Goal: Task Accomplishment & Management: Complete application form

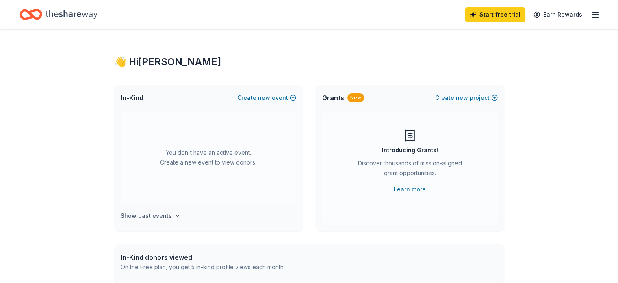
click at [174, 214] on icon "button" at bounding box center [177, 215] width 7 height 7
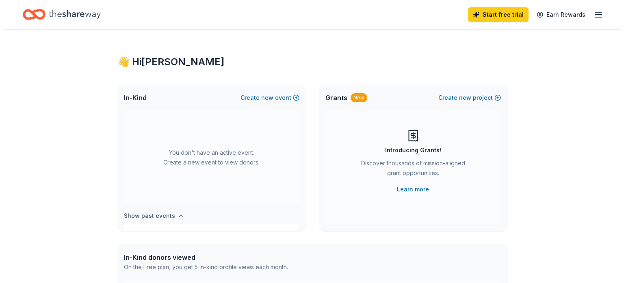
scroll to position [30, 0]
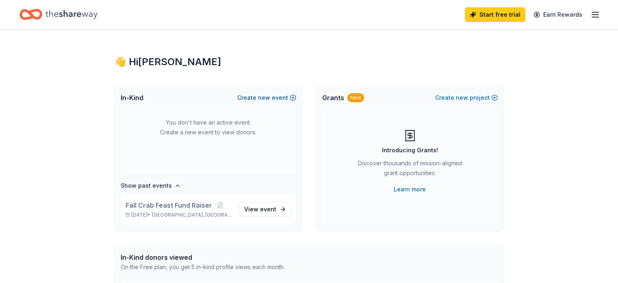
click at [265, 97] on span "new" at bounding box center [264, 98] width 12 height 10
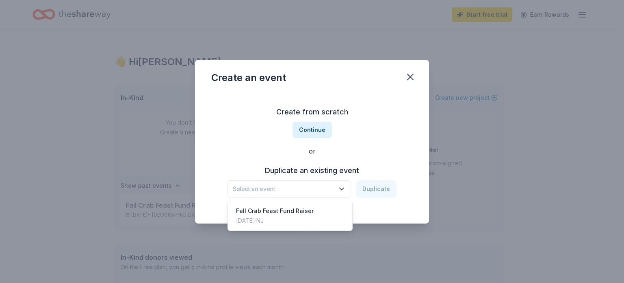
click at [340, 187] on icon "button" at bounding box center [342, 189] width 8 height 8
click at [273, 221] on div "Oct 05, 2024 · NJ" at bounding box center [275, 220] width 78 height 10
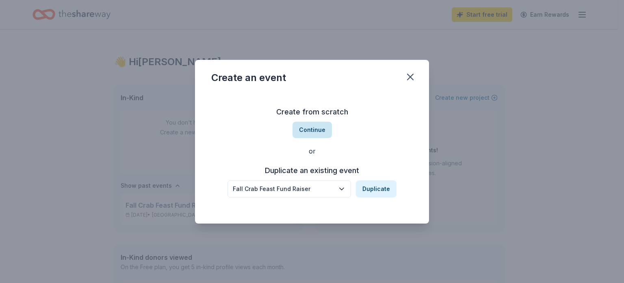
click at [314, 129] on button "Continue" at bounding box center [312, 130] width 39 height 16
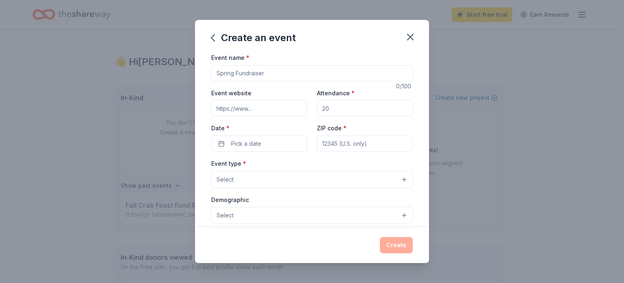
click at [225, 73] on input "Event name *" at bounding box center [312, 73] width 202 height 16
type input "Fall Crab Feast Fund Raising Event"
click at [337, 109] on input "Attendance *" at bounding box center [365, 108] width 96 height 16
click at [329, 109] on input "Attendance *" at bounding box center [365, 108] width 96 height 16
type input "250"
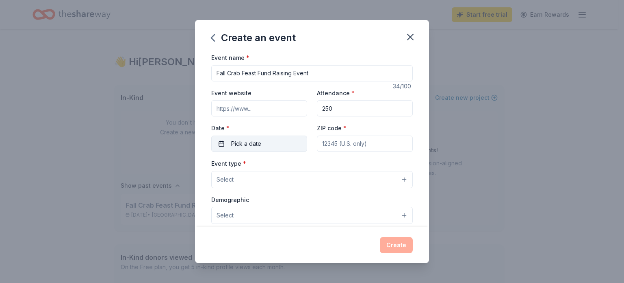
click at [250, 146] on span "Pick a date" at bounding box center [246, 144] width 30 height 10
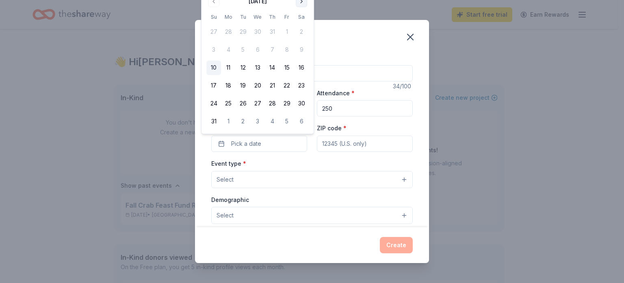
click at [302, 6] on button "Go to next month" at bounding box center [301, 1] width 11 height 11
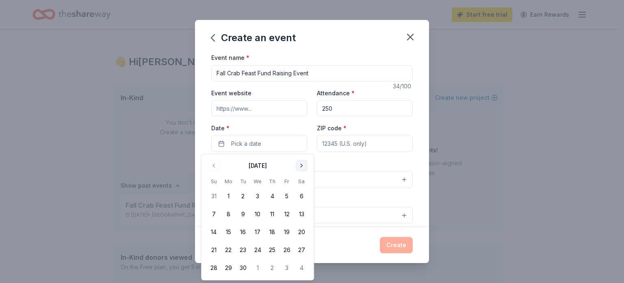
click at [303, 165] on button "Go to next month" at bounding box center [301, 165] width 11 height 11
click at [300, 196] on button "4" at bounding box center [301, 196] width 15 height 15
click at [333, 143] on input "ZIP code *" at bounding box center [365, 143] width 96 height 16
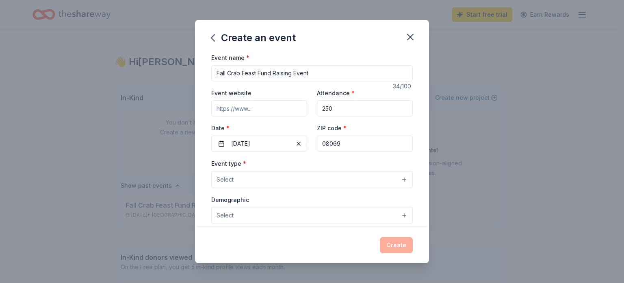
type input "08069"
click at [294, 185] on button "Select" at bounding box center [312, 179] width 202 height 17
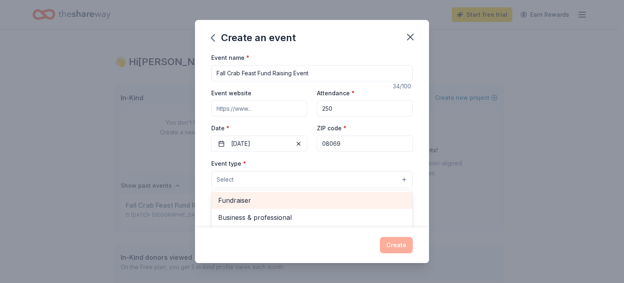
click at [291, 199] on span "Fundraiser" at bounding box center [312, 200] width 188 height 11
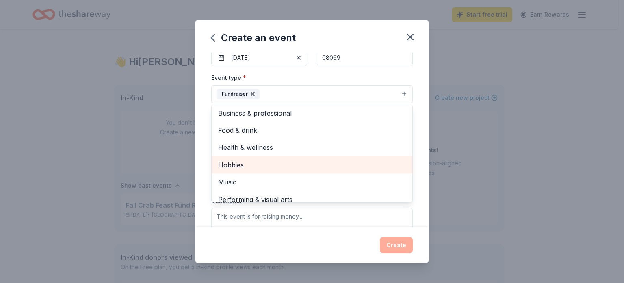
scroll to position [0, 0]
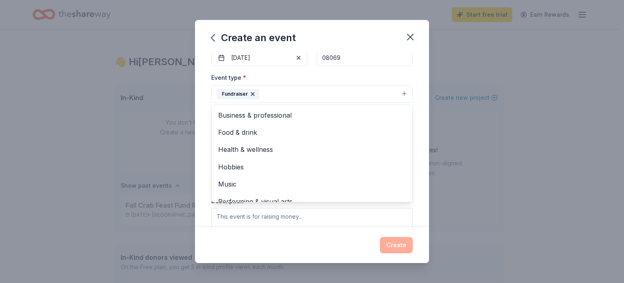
click at [419, 146] on div "Event name * Fall Crab Feast Fund Raising Event 34 /100 Event website Attendanc…" at bounding box center [312, 139] width 234 height 174
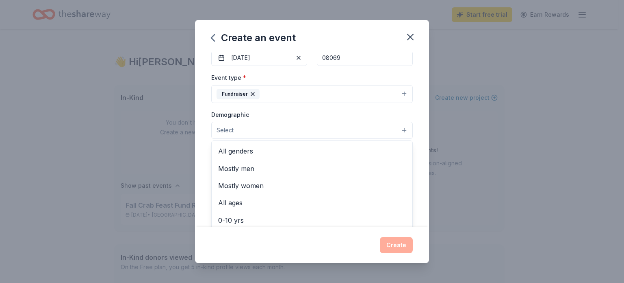
click at [400, 128] on button "Select" at bounding box center [312, 130] width 202 height 17
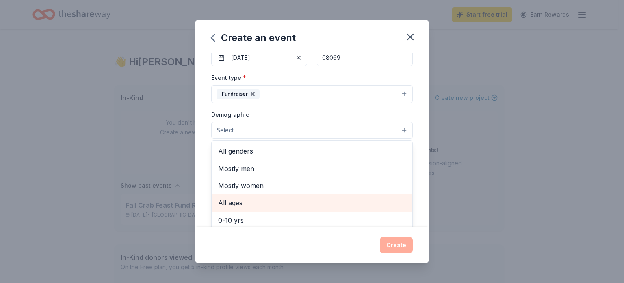
click at [273, 201] on span "All ages" at bounding box center [312, 202] width 188 height 11
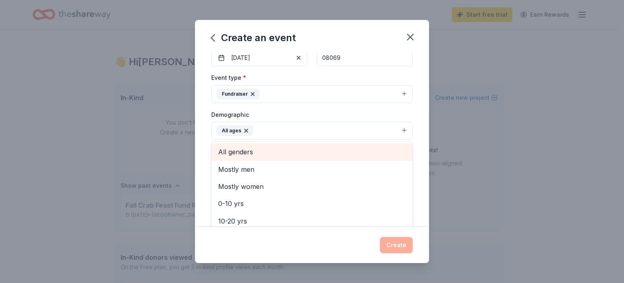
click at [305, 154] on span "All genders" at bounding box center [312, 151] width 188 height 11
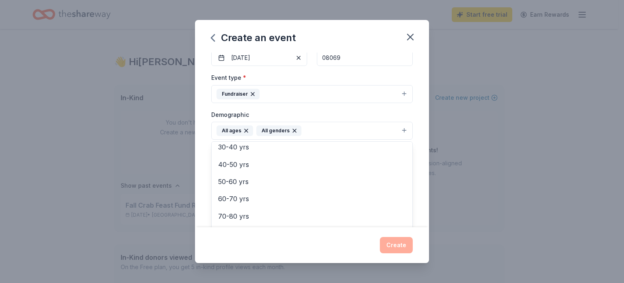
scroll to position [96, 0]
click at [479, 200] on div "Create an event Event name * Fall Crab Feast Fund Raising Event 34 /100 Event w…" at bounding box center [312, 141] width 624 height 283
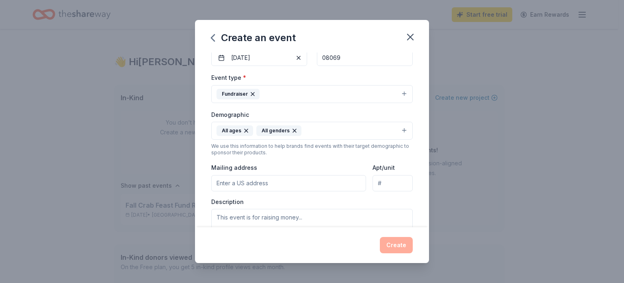
click at [265, 185] on input "Mailing address" at bounding box center [288, 183] width 155 height 16
type input "100 Margaret Street, Penns Grove, NJ, 08069"
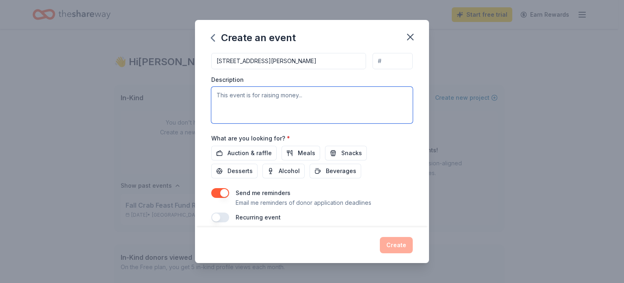
click at [217, 94] on textarea at bounding box center [312, 105] width 202 height 37
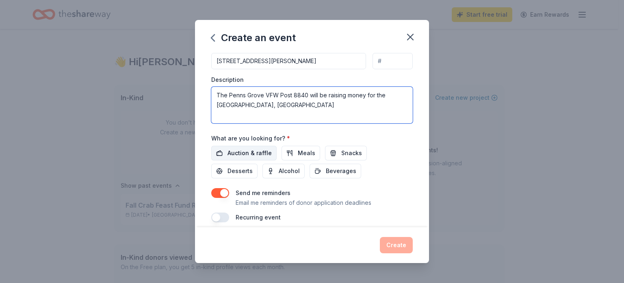
type textarea "The Penns Grove VFW Post 8840 will be raising money for the [GEOGRAPHIC_DATA], …"
click at [248, 154] on span "Auction & raffle" at bounding box center [250, 153] width 44 height 10
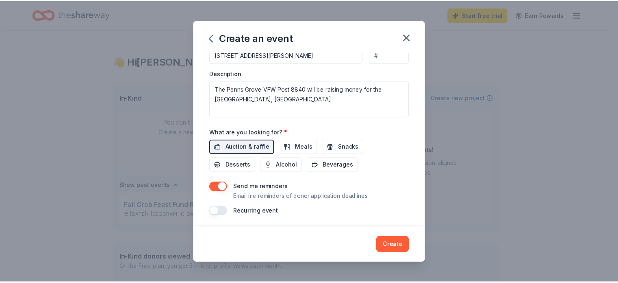
scroll to position [215, 0]
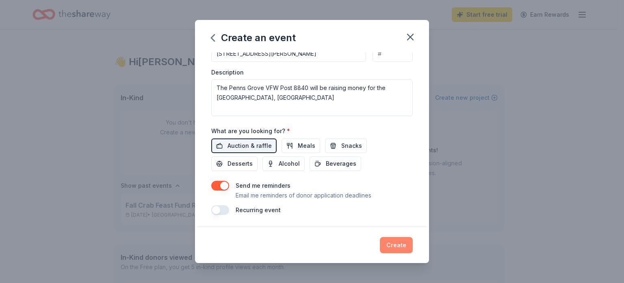
click at [392, 244] on button "Create" at bounding box center [396, 245] width 33 height 16
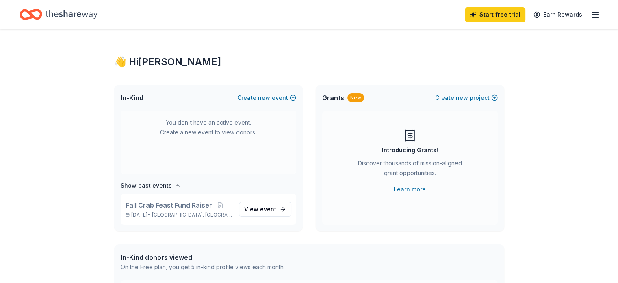
scroll to position [0, 0]
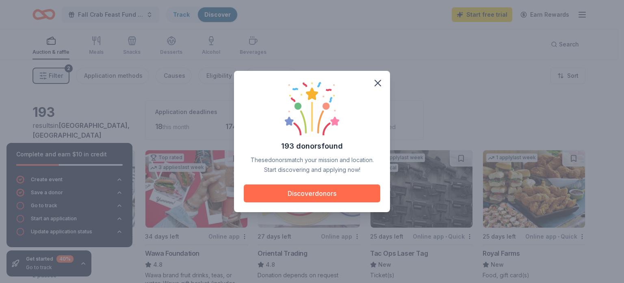
click at [299, 187] on button "Discover donors" at bounding box center [312, 193] width 137 height 18
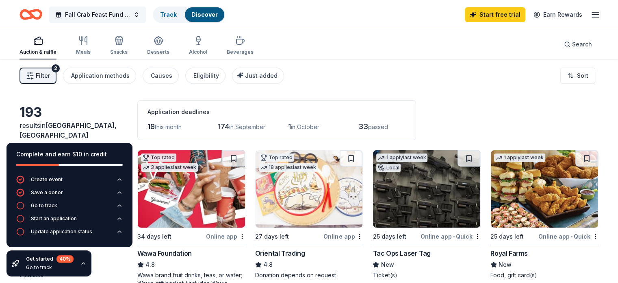
click at [146, 16] on button "Fall Crab Feast Fund Raising Event" at bounding box center [98, 15] width 98 height 16
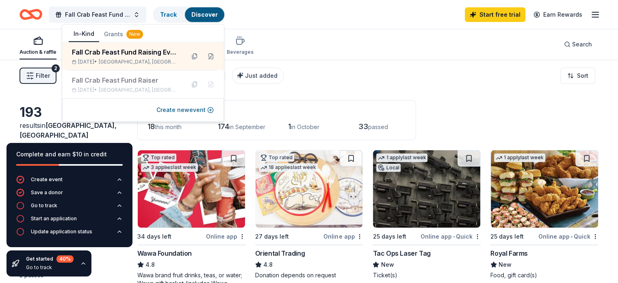
click at [282, 26] on div "Fall Crab Feast Fund Raising Event Track Discover Start free trial Earn Rewards" at bounding box center [309, 14] width 618 height 29
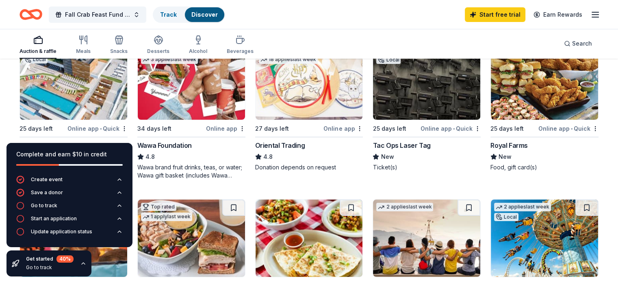
scroll to position [122, 0]
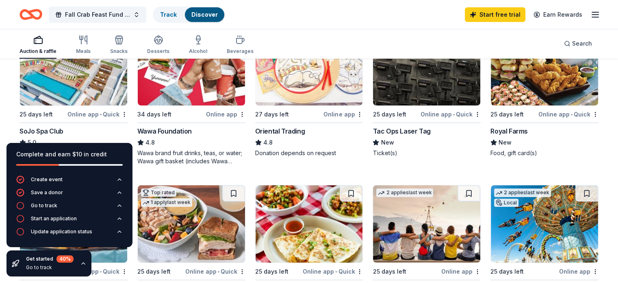
click at [227, 113] on div "Online app" at bounding box center [225, 114] width 39 height 10
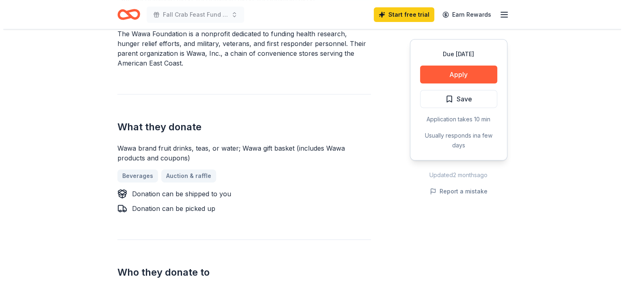
scroll to position [285, 0]
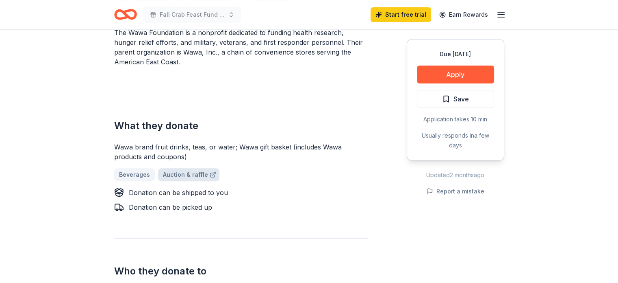
click at [185, 168] on link "Auction & raffle" at bounding box center [188, 174] width 61 height 13
click at [468, 72] on button "Apply" at bounding box center [455, 74] width 77 height 18
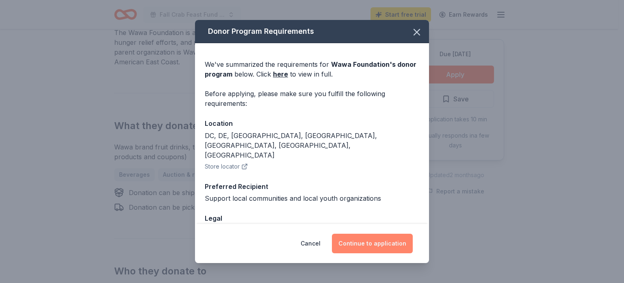
click at [361, 242] on button "Continue to application" at bounding box center [372, 243] width 81 height 20
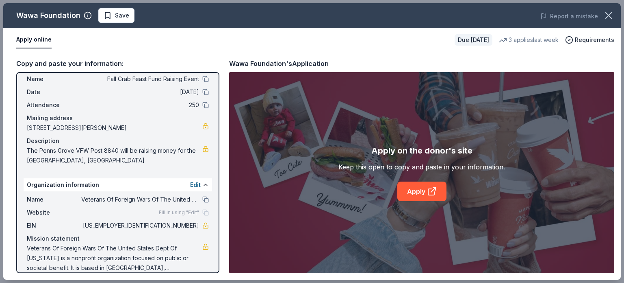
scroll to position [31, 0]
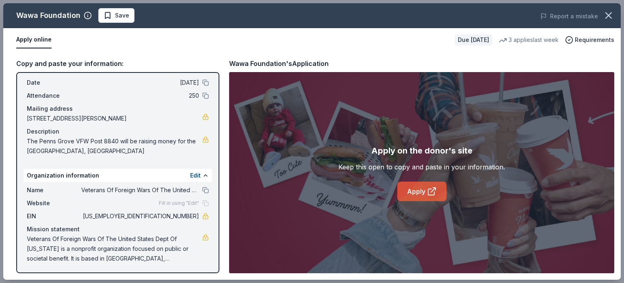
click at [425, 193] on link "Apply" at bounding box center [422, 191] width 49 height 20
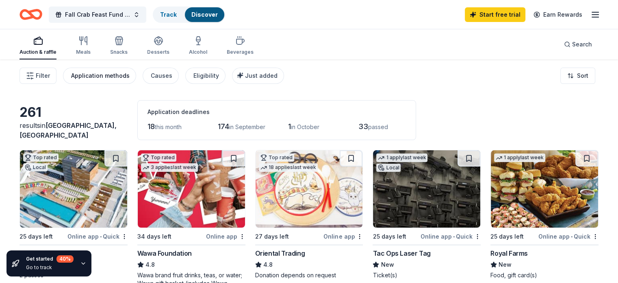
click at [130, 75] on div "Application methods" at bounding box center [100, 76] width 59 height 10
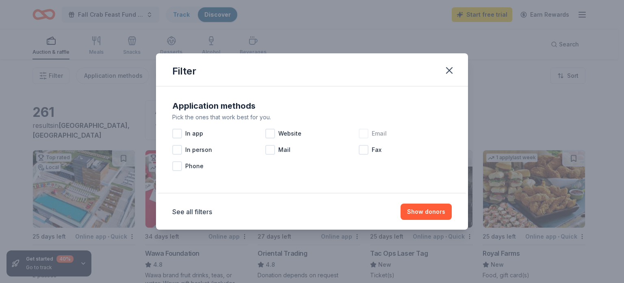
click at [364, 133] on div at bounding box center [364, 133] width 10 height 10
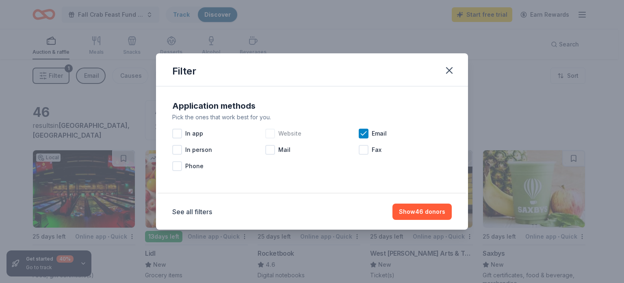
click at [272, 134] on div at bounding box center [270, 133] width 10 height 10
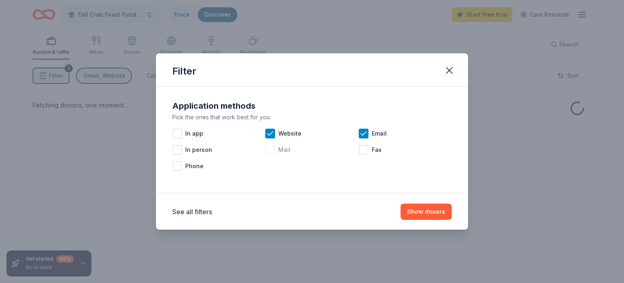
click at [271, 151] on div at bounding box center [270, 150] width 10 height 10
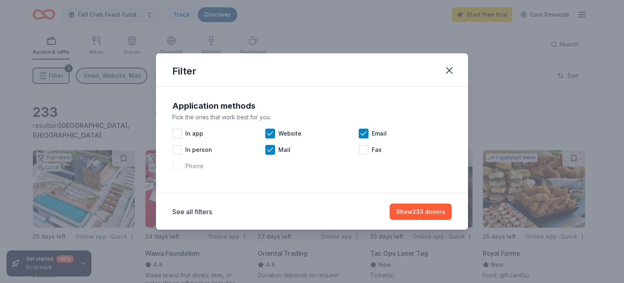
drag, startPoint x: 177, startPoint y: 167, endPoint x: 183, endPoint y: 167, distance: 6.1
click at [178, 167] on div at bounding box center [177, 166] width 10 height 10
click at [424, 213] on button "Show 249 donors" at bounding box center [420, 211] width 63 height 16
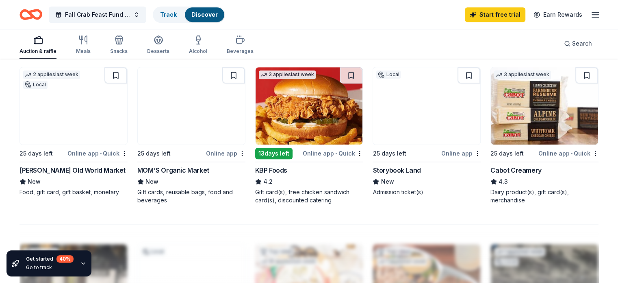
scroll to position [569, 0]
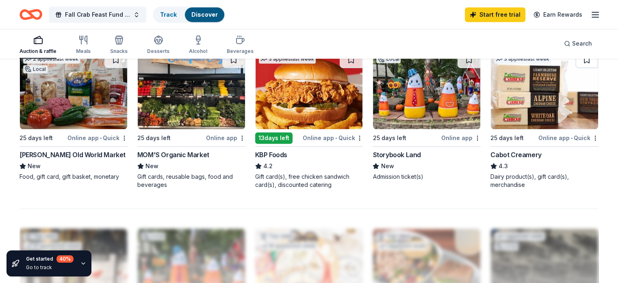
click at [74, 152] on div "[PERSON_NAME] Old World Market" at bounding box center [73, 155] width 106 height 10
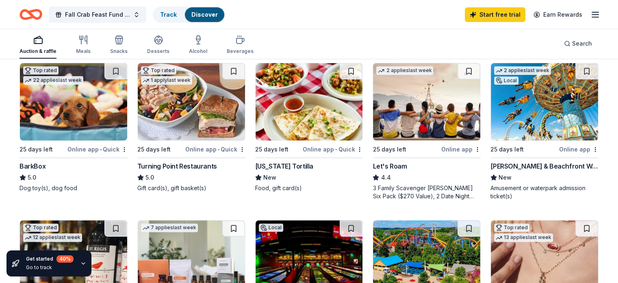
scroll to position [203, 0]
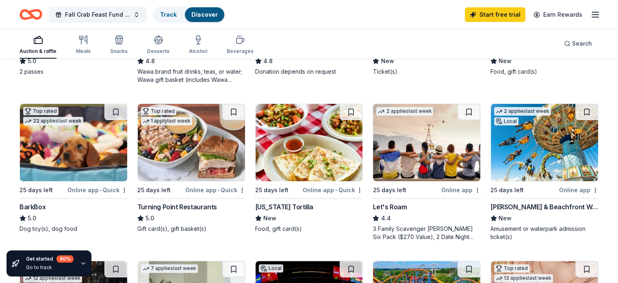
click at [91, 188] on div "Online app • Quick" at bounding box center [97, 190] width 60 height 10
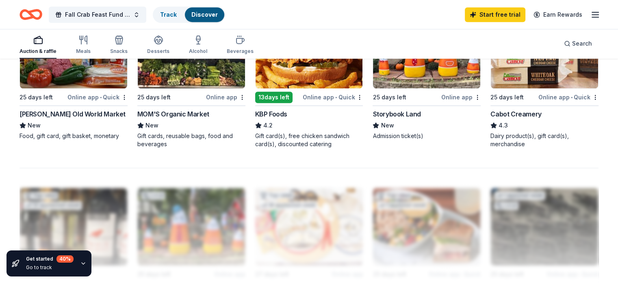
scroll to position [732, 0]
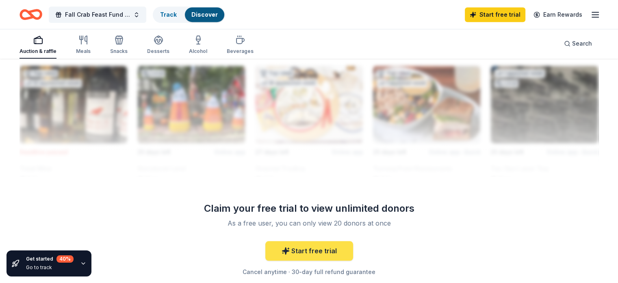
click at [296, 249] on link "Start free trial" at bounding box center [309, 251] width 88 height 20
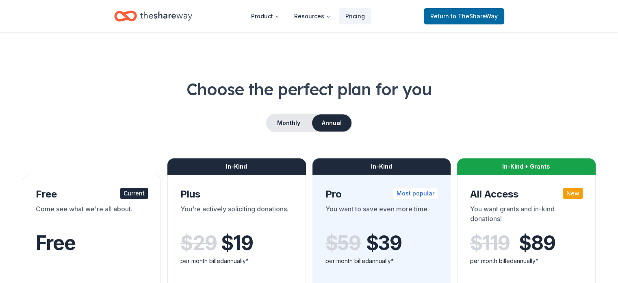
click at [138, 195] on div "Current" at bounding box center [134, 192] width 28 height 11
click at [141, 193] on div "Current" at bounding box center [134, 192] width 28 height 11
click at [444, 14] on span "Return to TheShareWay" at bounding box center [464, 16] width 67 height 10
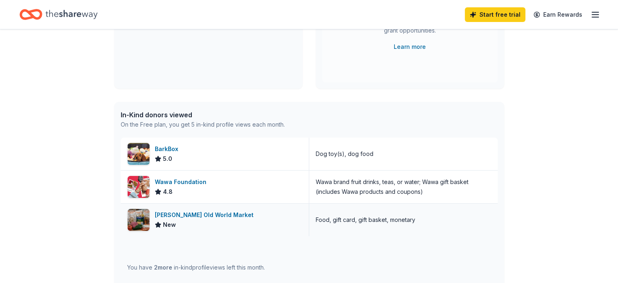
scroll to position [285, 0]
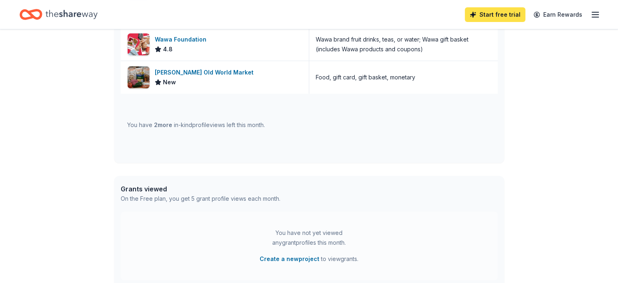
click at [480, 15] on link "Start free trial" at bounding box center [495, 14] width 61 height 15
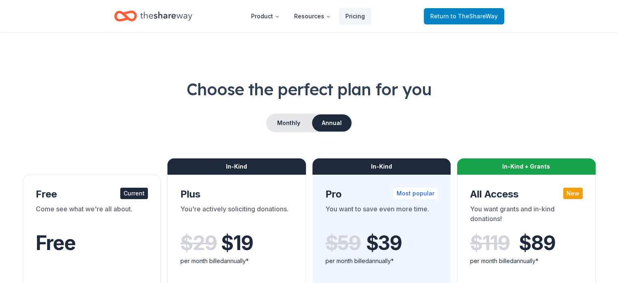
click at [462, 16] on span "to TheShareWay" at bounding box center [474, 16] width 47 height 7
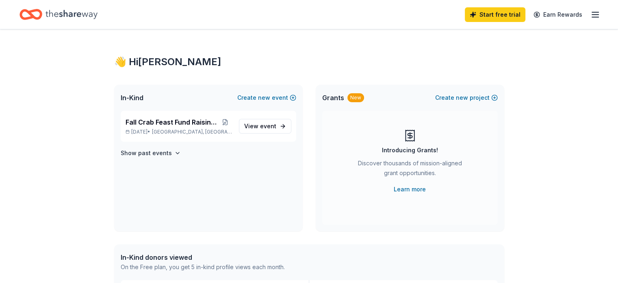
click at [131, 97] on span "In-Kind" at bounding box center [132, 98] width 23 height 10
click at [495, 11] on link "Start free trial" at bounding box center [495, 14] width 61 height 15
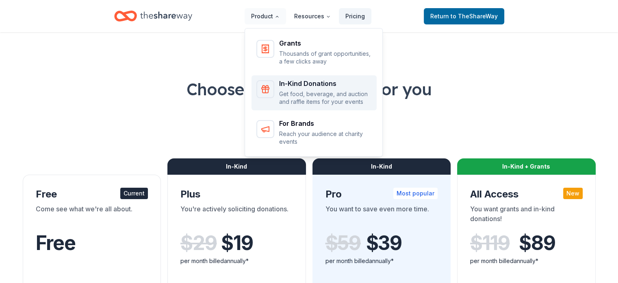
click at [306, 91] on p "Get food, beverage, and auction and raffle items for your events" at bounding box center [325, 98] width 93 height 16
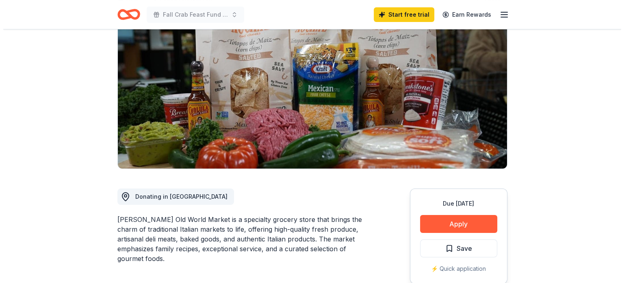
scroll to position [122, 0]
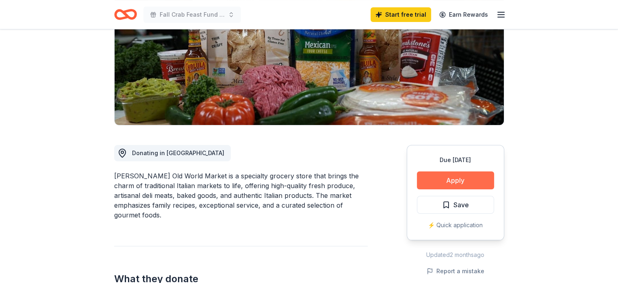
click at [474, 185] on button "Apply" at bounding box center [455, 180] width 77 height 18
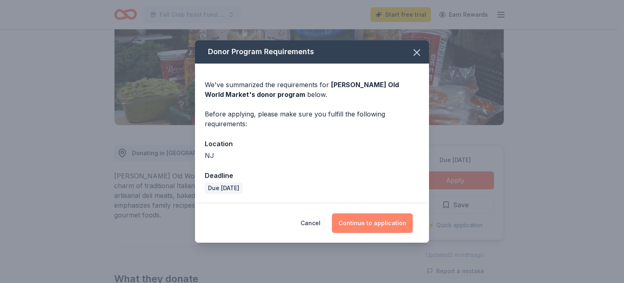
click at [377, 223] on button "Continue to application" at bounding box center [372, 223] width 81 height 20
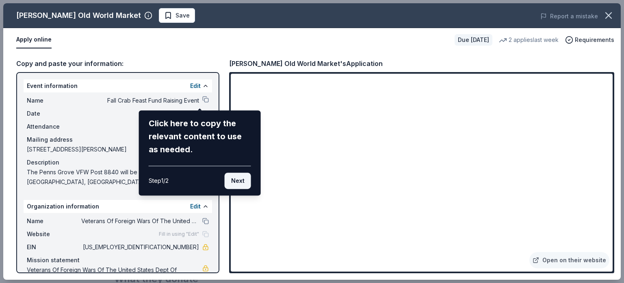
click at [241, 178] on button "Next" at bounding box center [238, 180] width 26 height 16
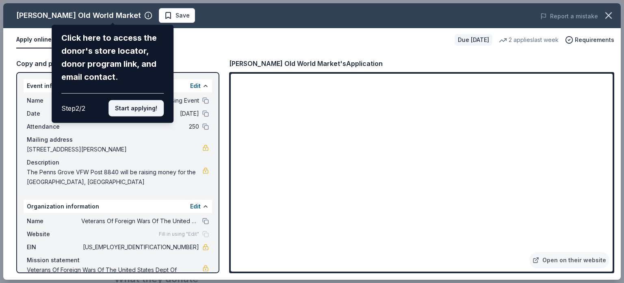
click at [137, 109] on button "Start applying!" at bounding box center [136, 108] width 55 height 16
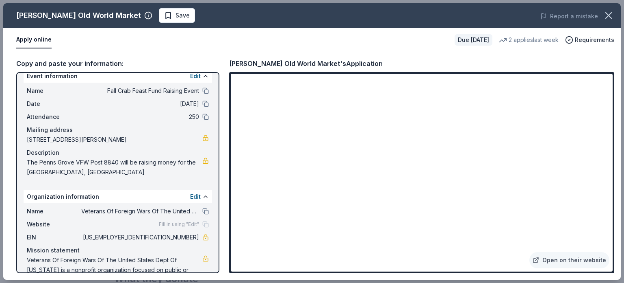
scroll to position [0, 0]
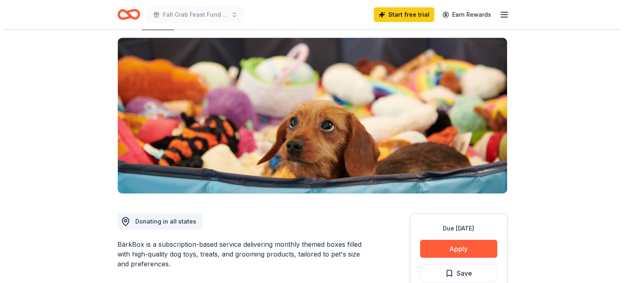
scroll to position [163, 0]
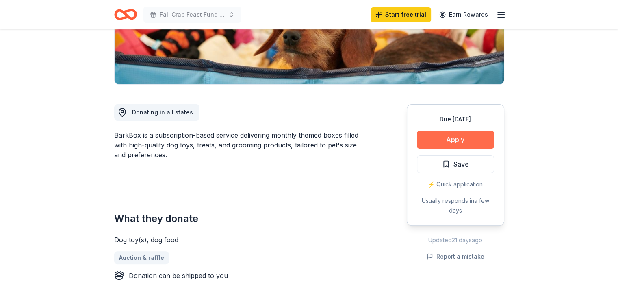
click at [465, 137] on button "Apply" at bounding box center [455, 140] width 77 height 18
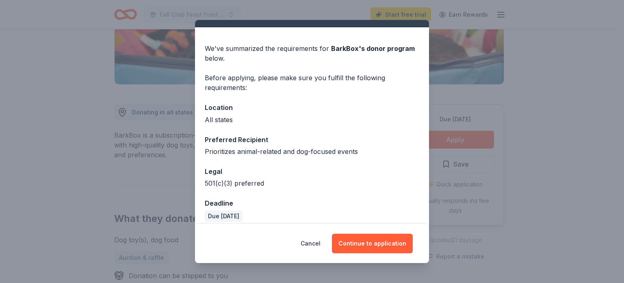
scroll to position [23, 0]
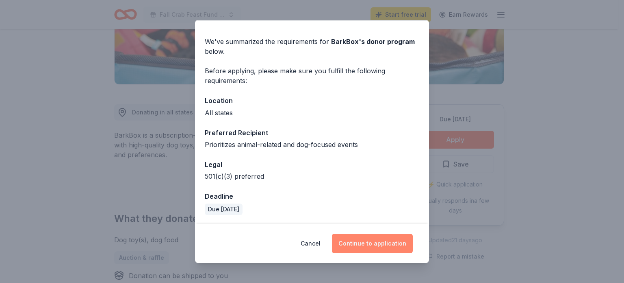
click at [371, 239] on button "Continue to application" at bounding box center [372, 243] width 81 height 20
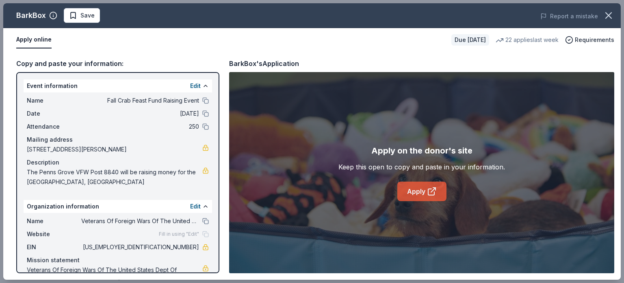
click at [410, 188] on link "Apply" at bounding box center [422, 191] width 49 height 20
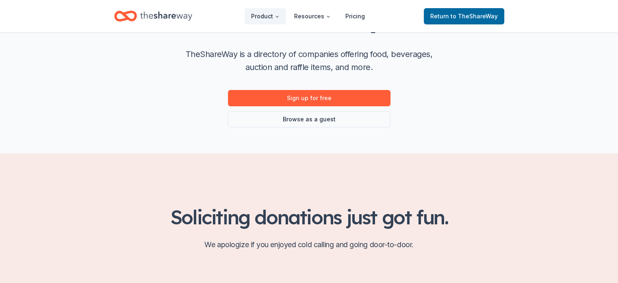
scroll to position [122, 0]
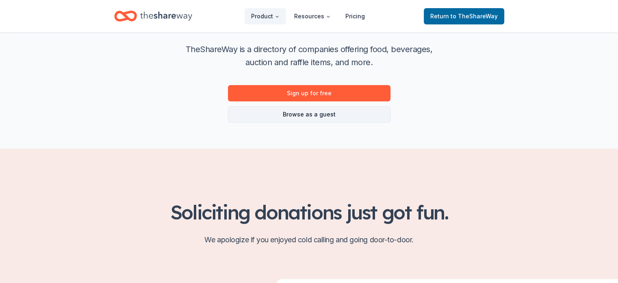
drag, startPoint x: 327, startPoint y: 115, endPoint x: 348, endPoint y: 117, distance: 20.4
click at [327, 115] on link "Browse as a guest" at bounding box center [309, 114] width 163 height 16
click at [301, 116] on link "Browse as a guest" at bounding box center [309, 114] width 163 height 16
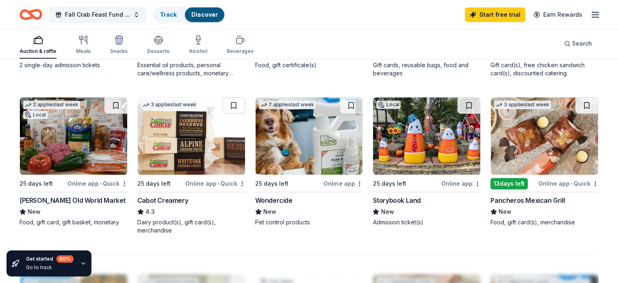
scroll to position [529, 0]
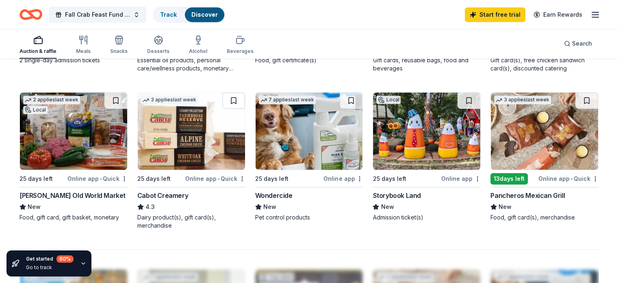
click at [449, 176] on div "Online app" at bounding box center [461, 178] width 39 height 10
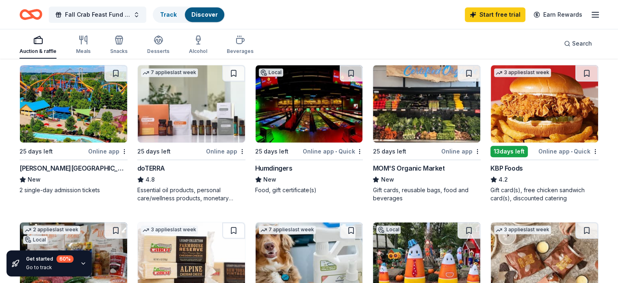
scroll to position [407, 0]
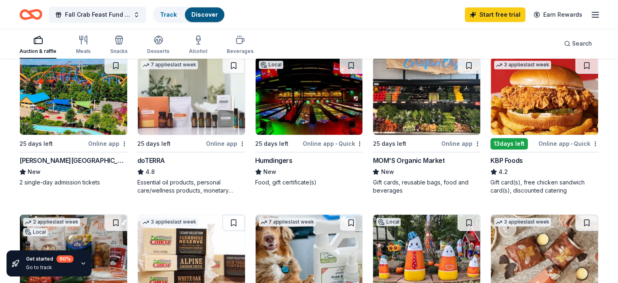
click at [215, 142] on div "Online app" at bounding box center [225, 143] width 39 height 10
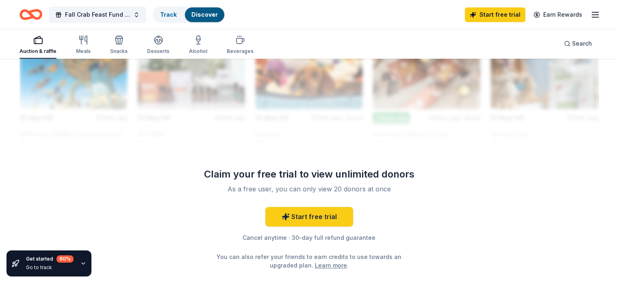
scroll to position [529, 0]
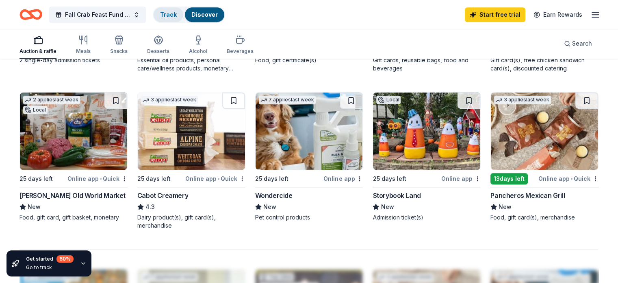
click at [177, 13] on link "Track" at bounding box center [168, 14] width 17 height 7
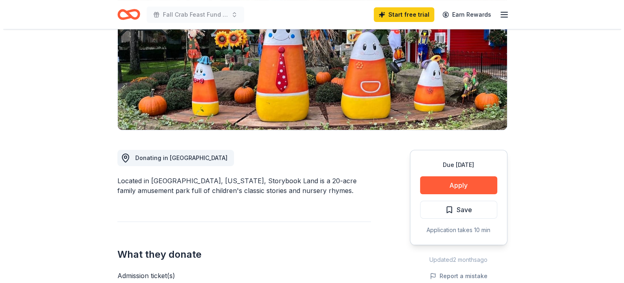
scroll to position [244, 0]
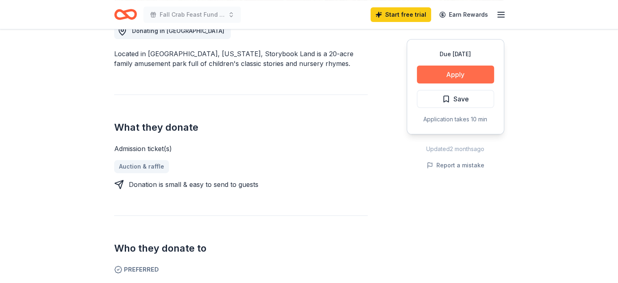
click at [465, 76] on button "Apply" at bounding box center [455, 74] width 77 height 18
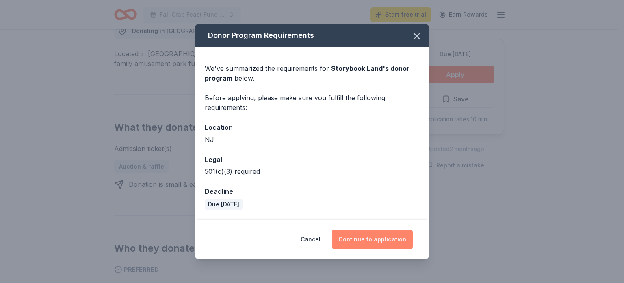
click at [381, 237] on button "Continue to application" at bounding box center [372, 239] width 81 height 20
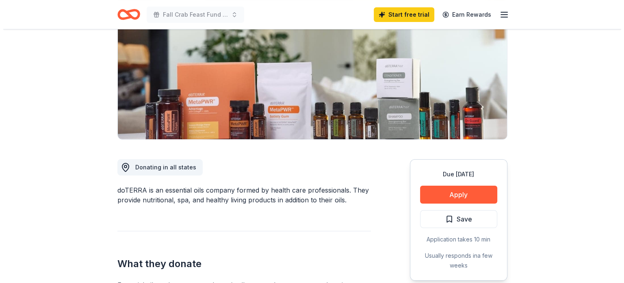
scroll to position [122, 0]
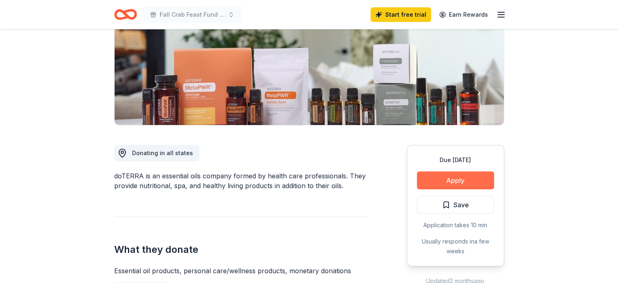
click at [464, 176] on button "Apply" at bounding box center [455, 180] width 77 height 18
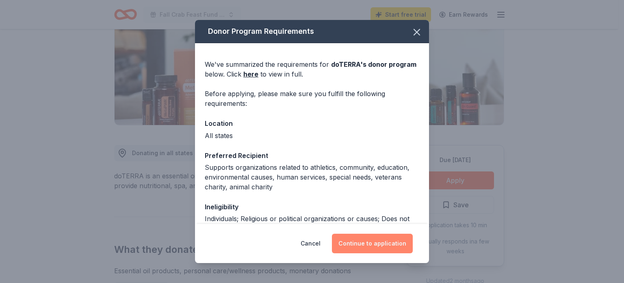
click at [374, 245] on button "Continue to application" at bounding box center [372, 243] width 81 height 20
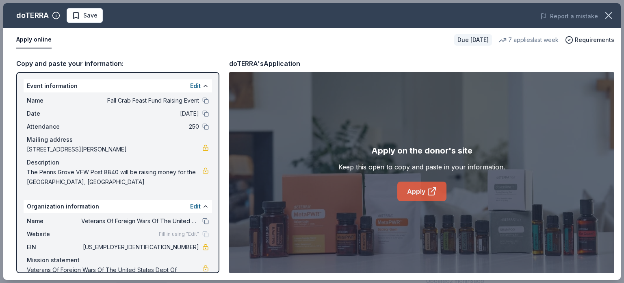
click at [411, 193] on link "Apply" at bounding box center [422, 191] width 49 height 20
